Goal: Task Accomplishment & Management: Use online tool/utility

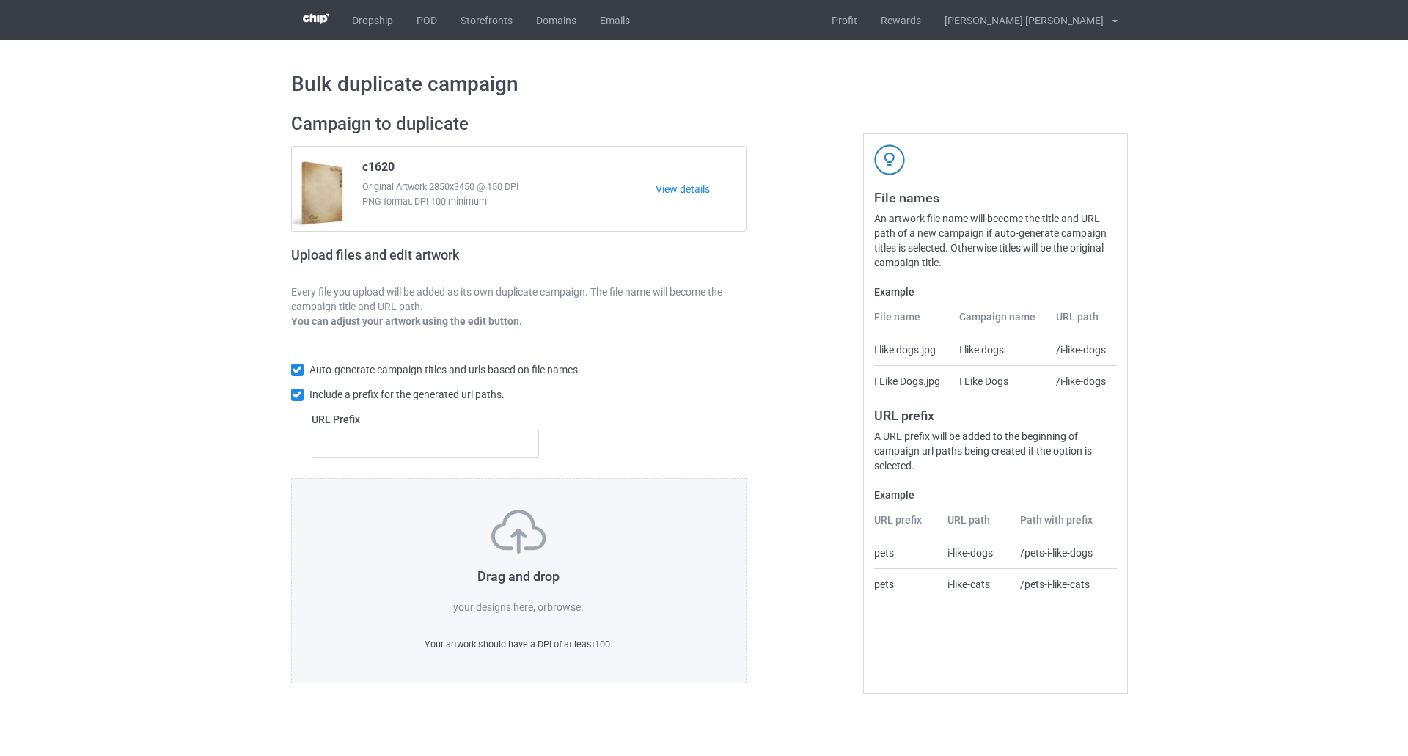
click at [562, 609] on label "browse" at bounding box center [564, 607] width 34 height 12
click at [0, 0] on input "browse" at bounding box center [0, 0] width 0 height 0
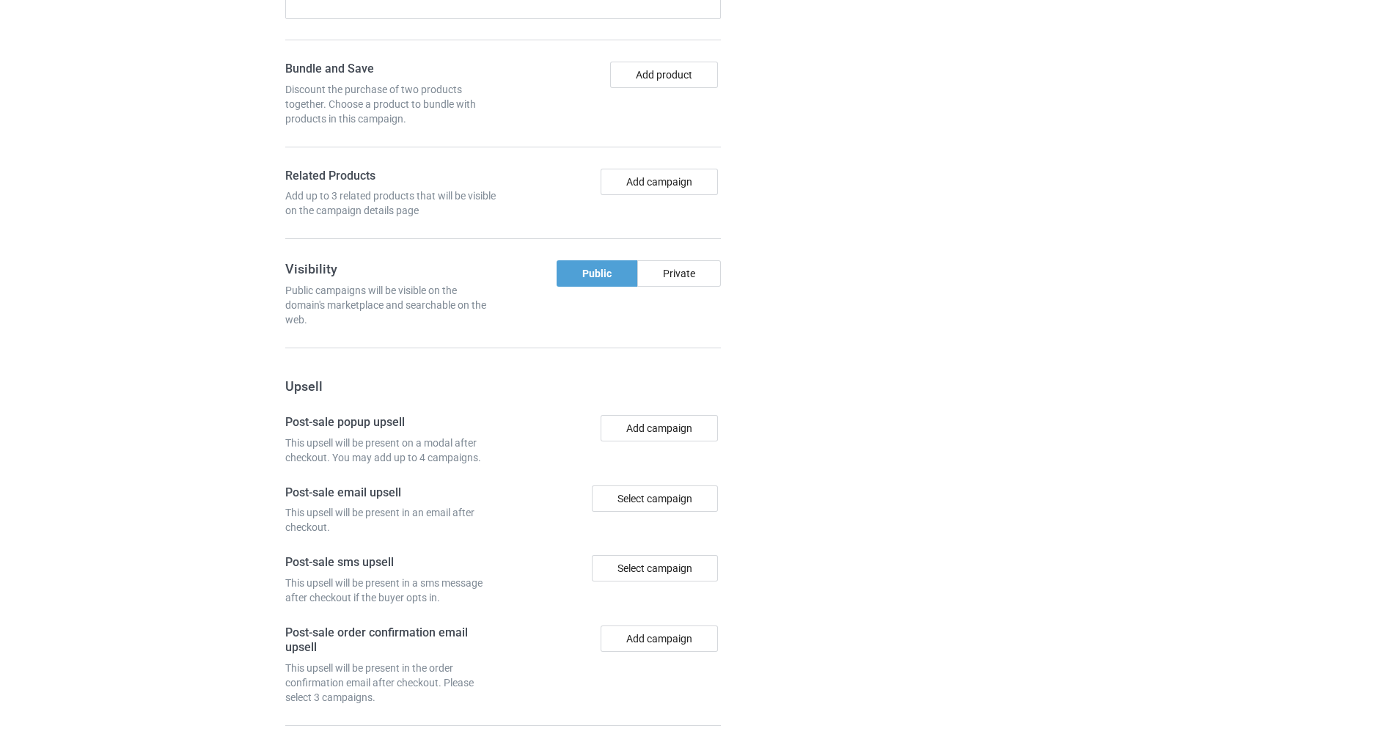
scroll to position [1127, 0]
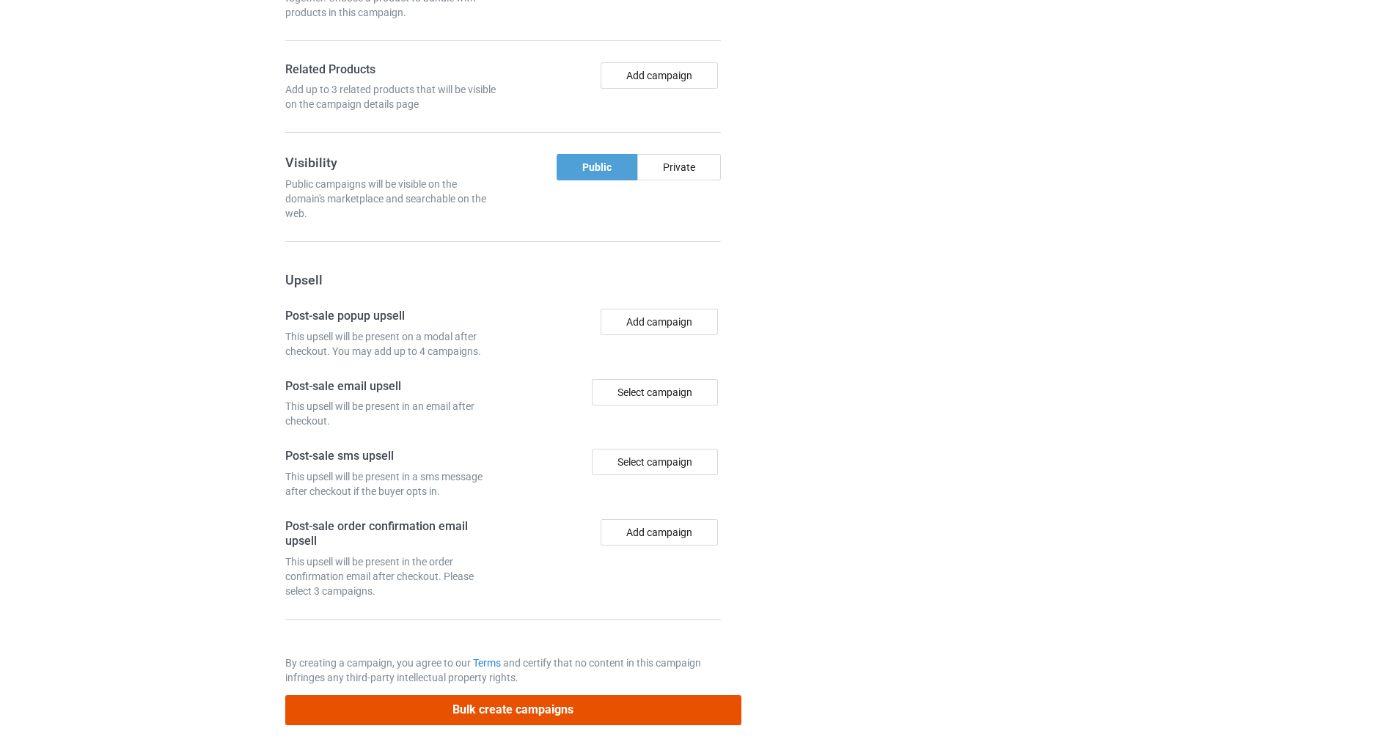
click at [681, 703] on button "Bulk create campaigns" at bounding box center [513, 710] width 456 height 30
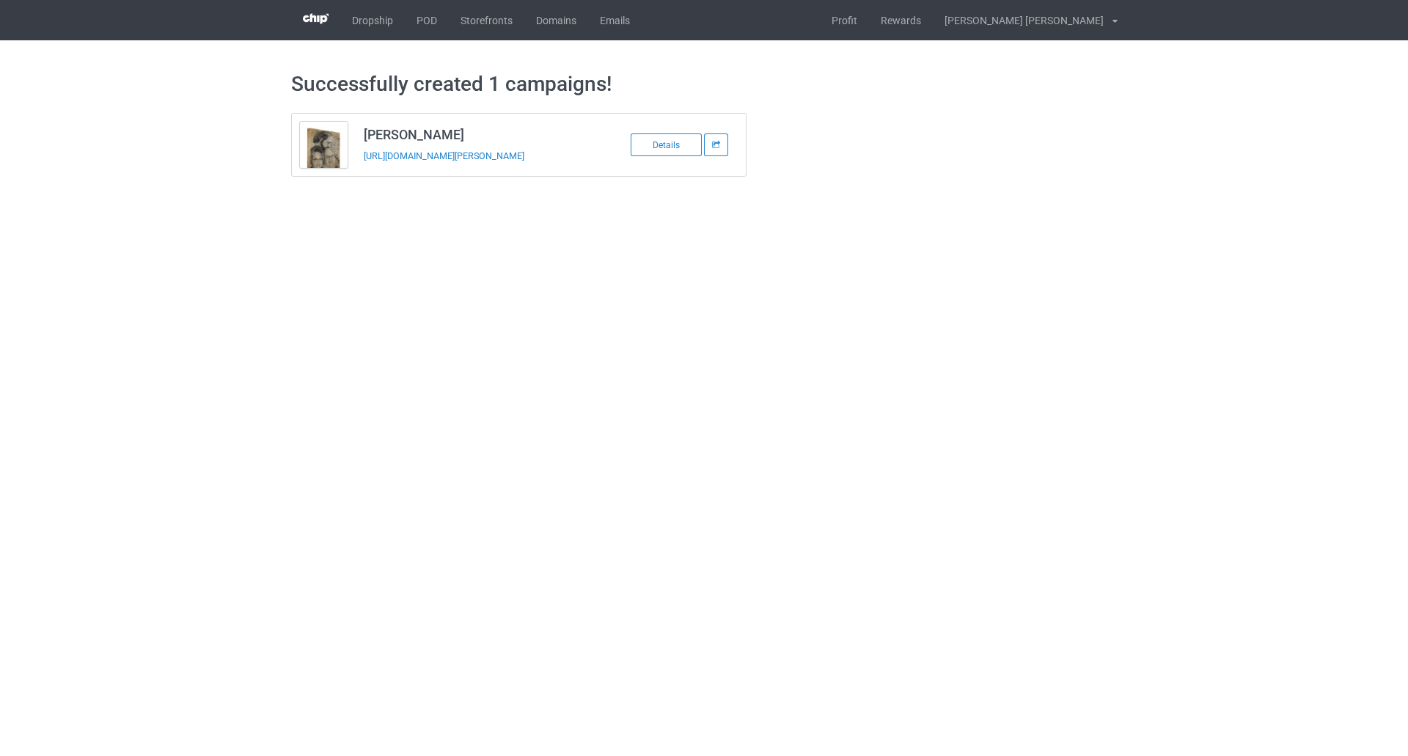
copy link "[URL][DOMAIN_NAME][PERSON_NAME]"
drag, startPoint x: 530, startPoint y: 156, endPoint x: 363, endPoint y: 164, distance: 167.4
click at [363, 164] on td "[PERSON_NAME] [URL][DOMAIN_NAME][PERSON_NAME]" at bounding box center [480, 145] width 248 height 62
click at [429, 13] on link "POD" at bounding box center [427, 20] width 44 height 40
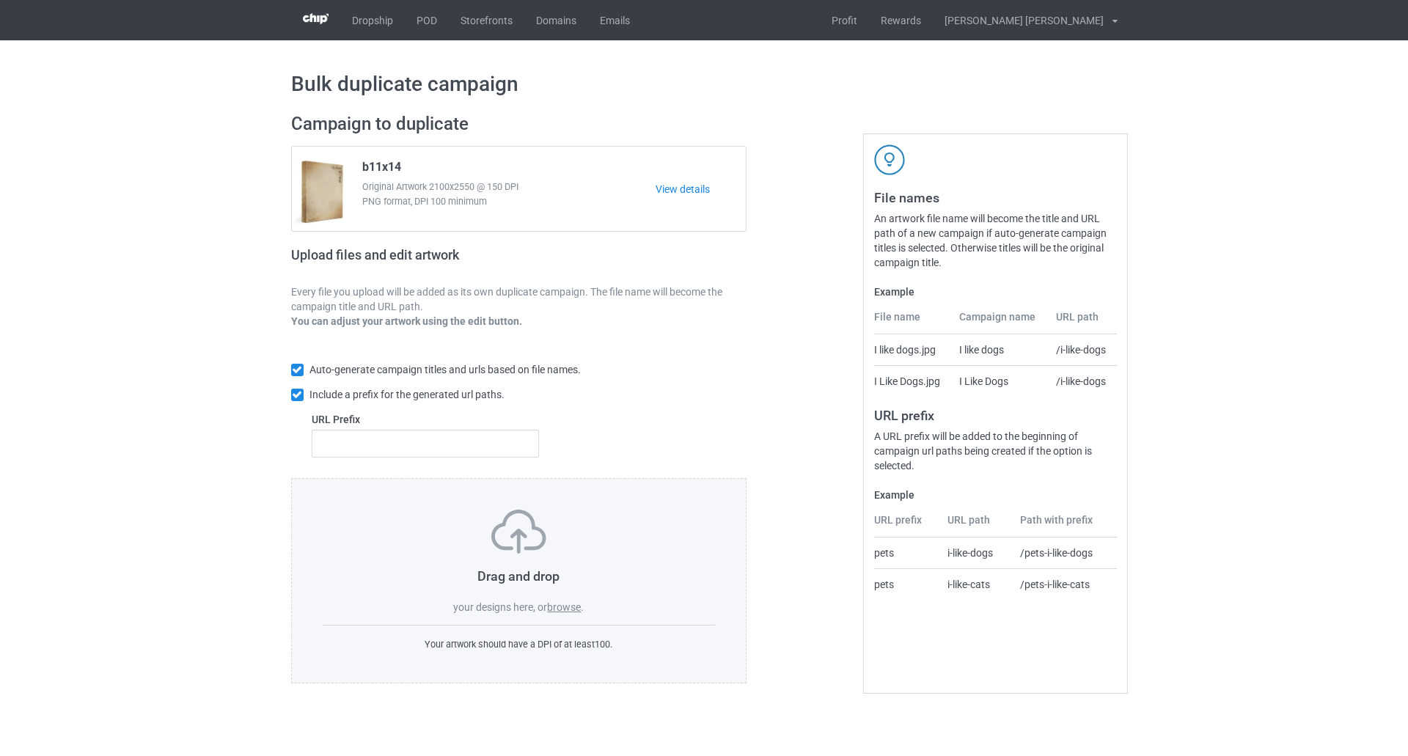
click at [565, 594] on div "Drag and drop your designs here, or browse ." at bounding box center [519, 562] width 393 height 105
click at [570, 601] on label "browse" at bounding box center [564, 607] width 34 height 12
click at [0, 0] on input "browse" at bounding box center [0, 0] width 0 height 0
click at [584, 607] on span "." at bounding box center [582, 607] width 3 height 12
click at [573, 607] on label "browse" at bounding box center [564, 607] width 34 height 12
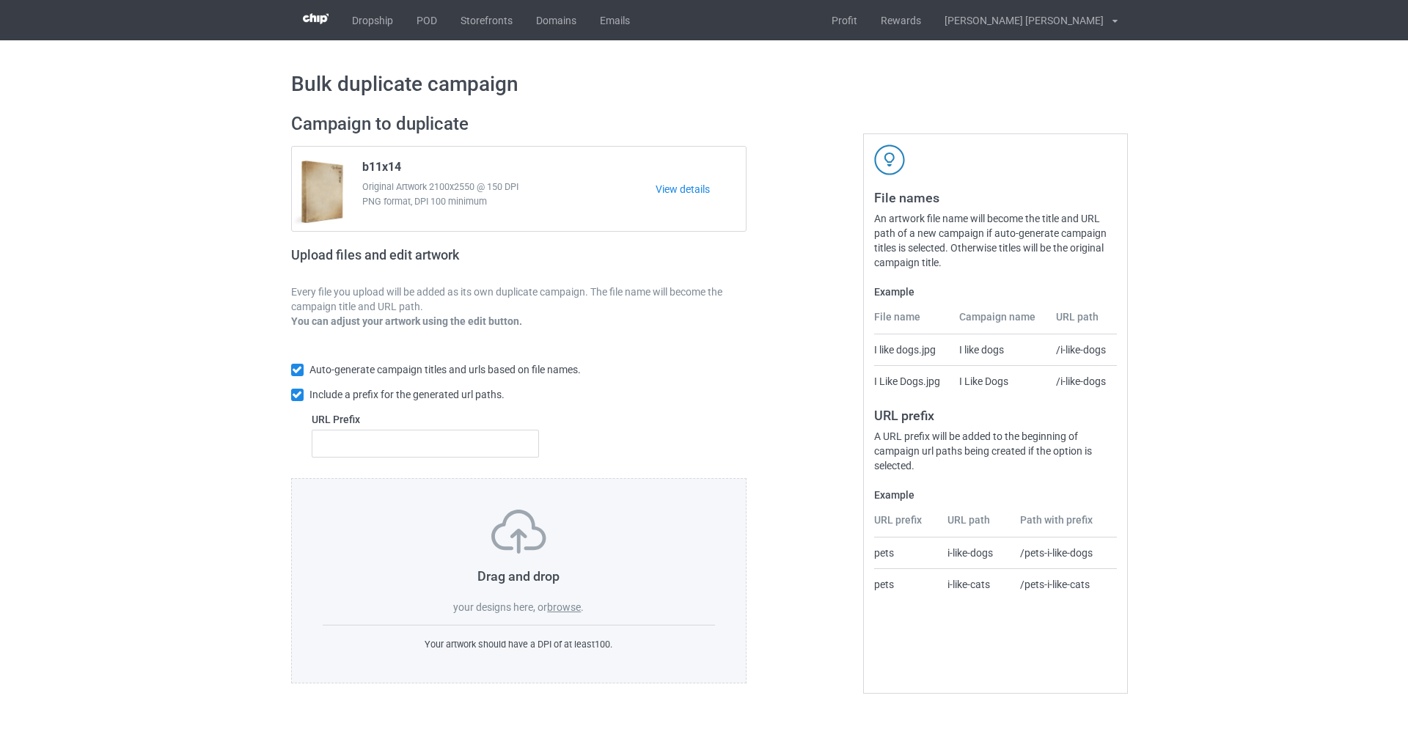
click at [0, 0] on input "browse" at bounding box center [0, 0] width 0 height 0
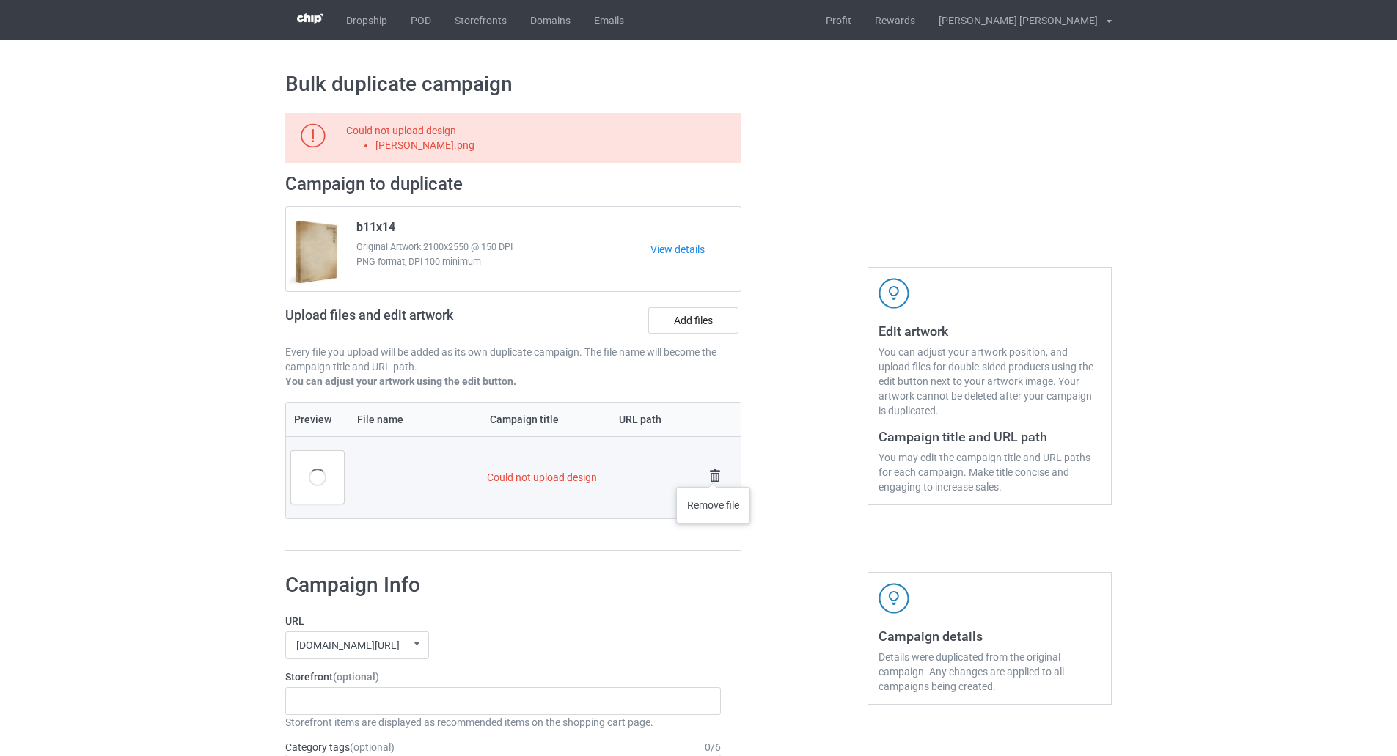
click at [714, 472] on img at bounding box center [715, 476] width 21 height 21
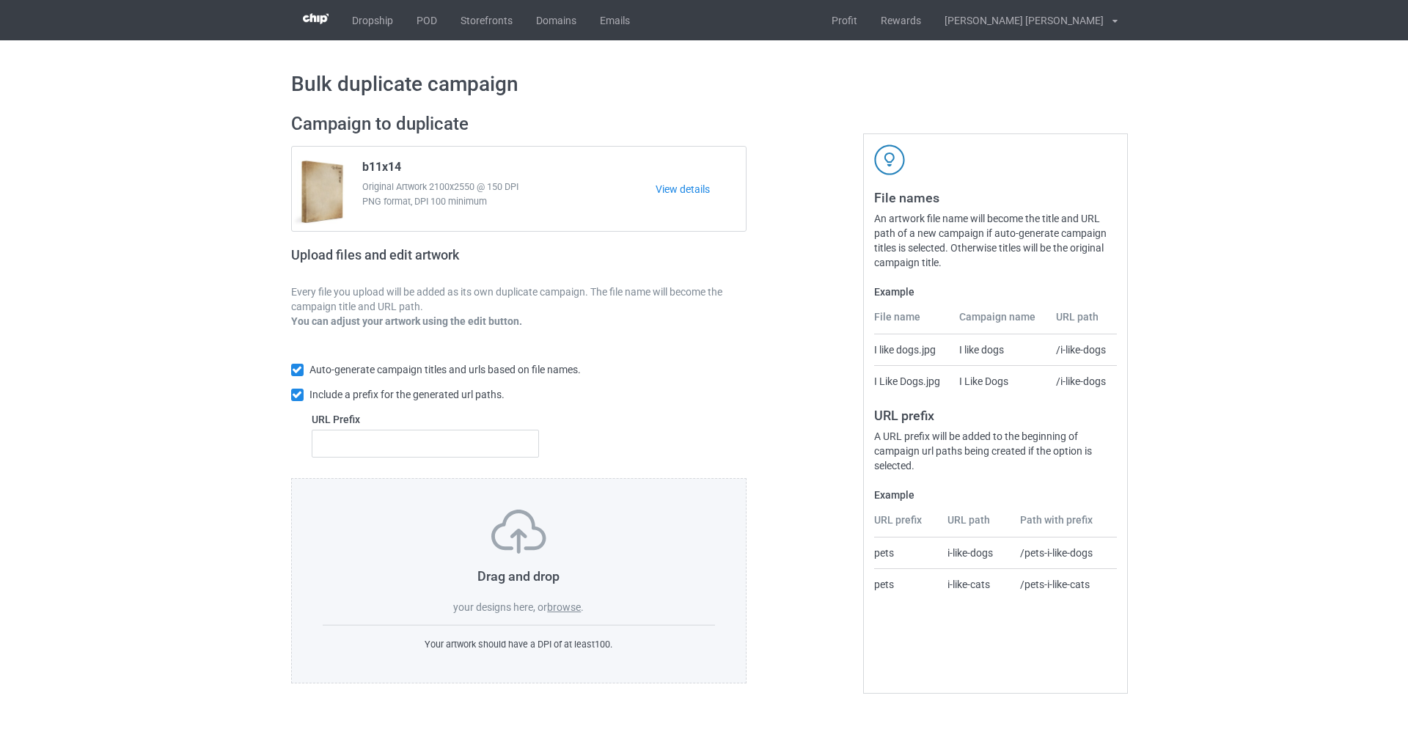
click at [571, 605] on label "browse" at bounding box center [564, 607] width 34 height 12
click at [0, 0] on input "browse" at bounding box center [0, 0] width 0 height 0
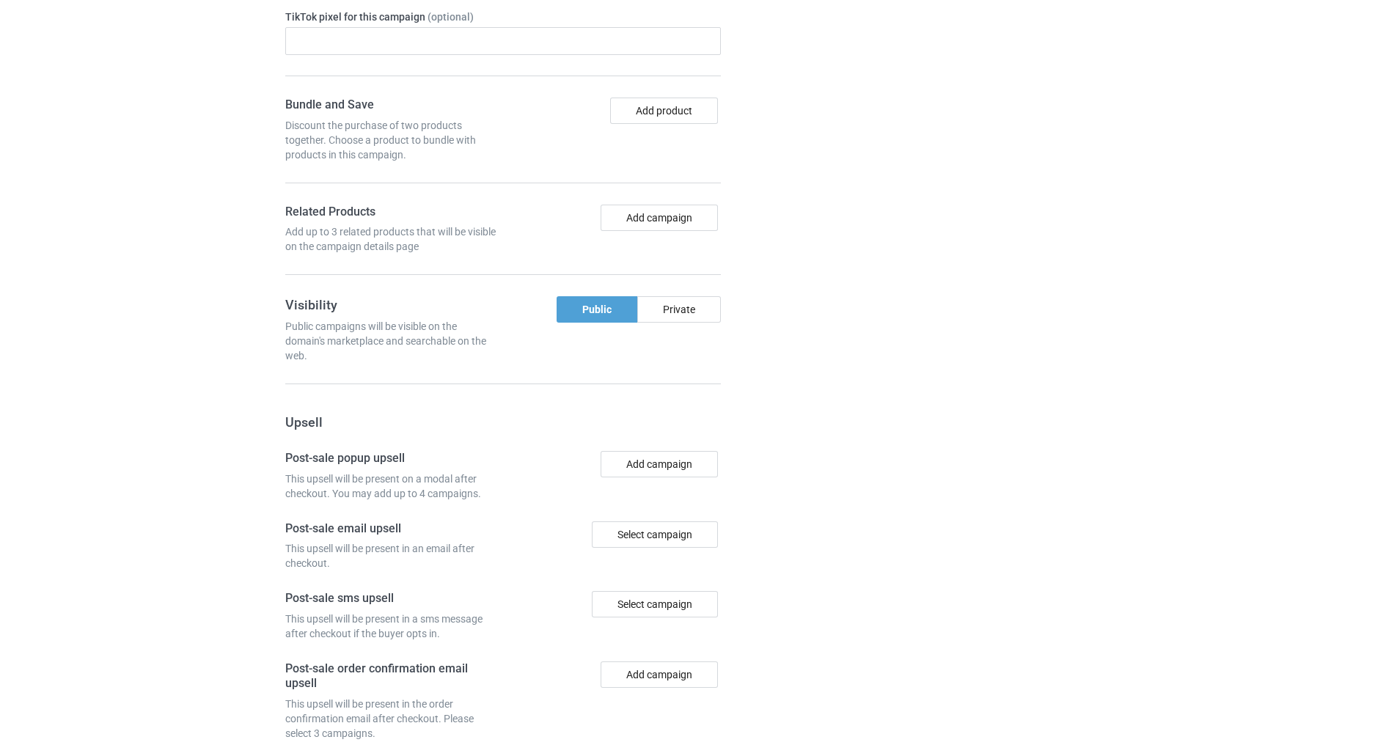
scroll to position [1127, 0]
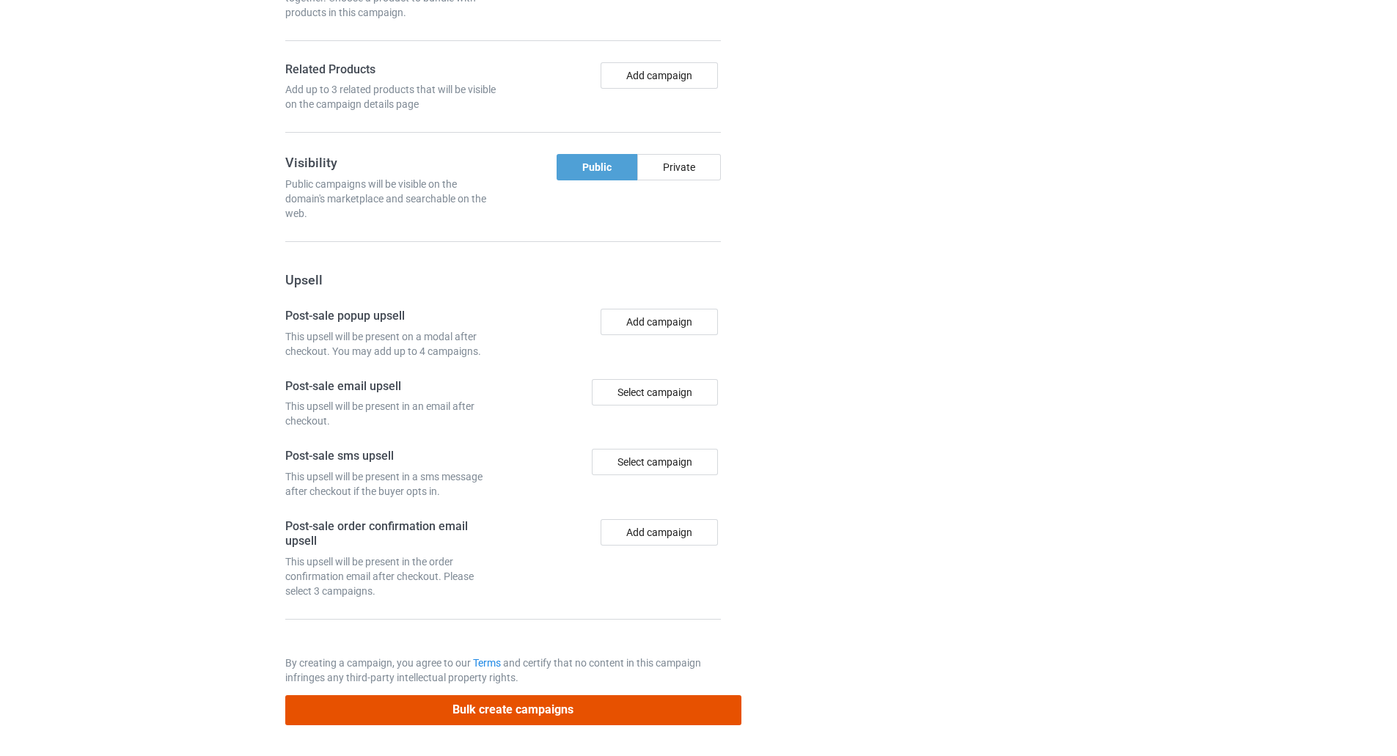
click at [489, 715] on button "Bulk create campaigns" at bounding box center [513, 710] width 456 height 30
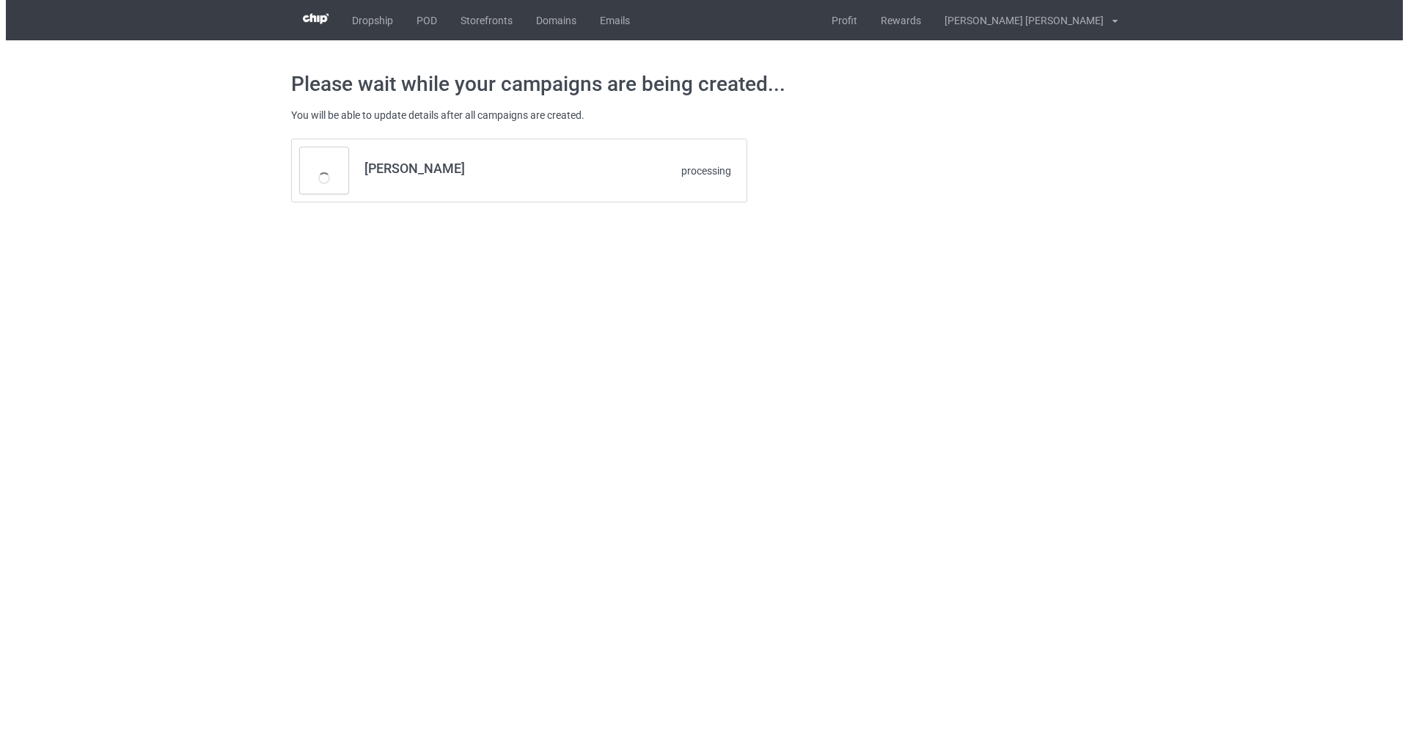
scroll to position [0, 0]
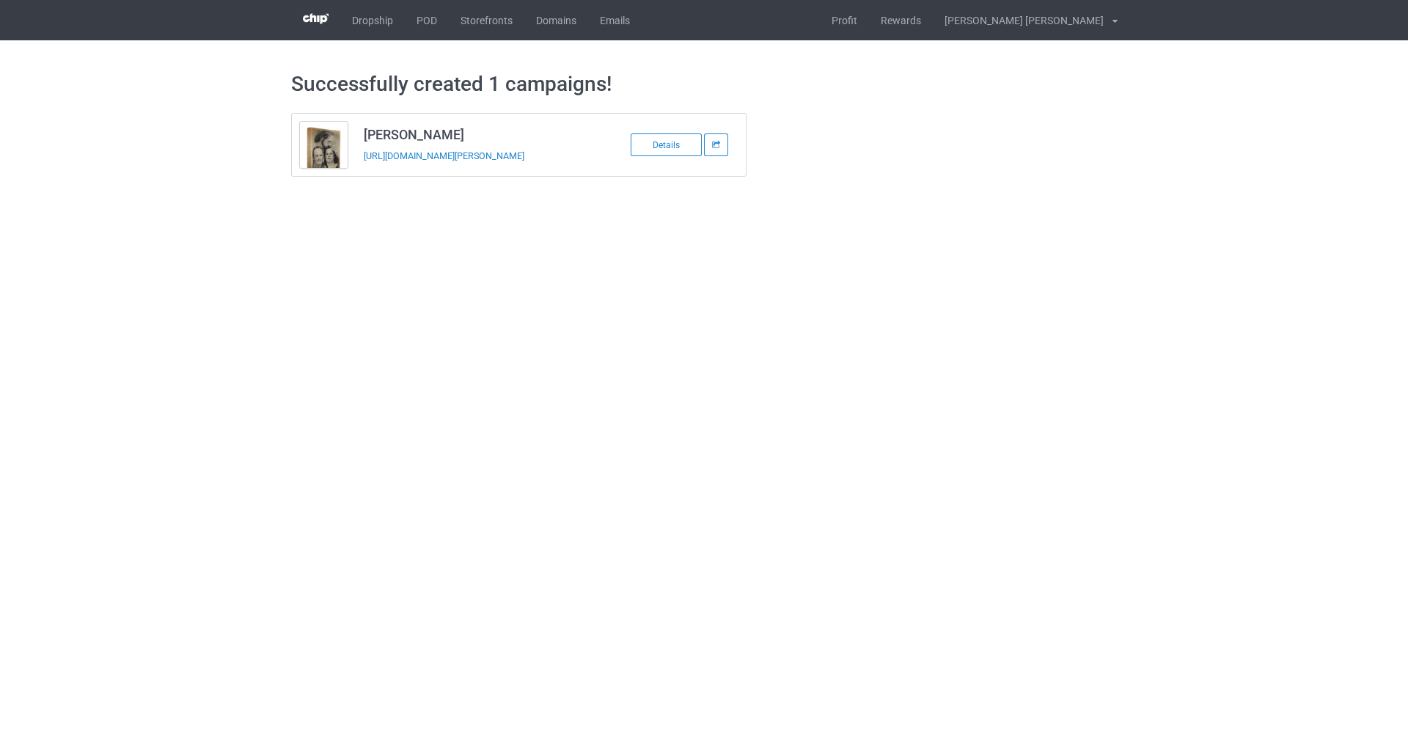
copy link "https://www.jlove9.com/pamela-dyson-falgout"
drag, startPoint x: 562, startPoint y: 163, endPoint x: 362, endPoint y: 164, distance: 199.5
click at [362, 164] on td "Pamela Dyson Falgout https://www.jlove9.com/pamela-dyson-falgout" at bounding box center [480, 145] width 248 height 62
click at [869, 24] on link "Profit" at bounding box center [844, 20] width 49 height 40
